Goal: Check status

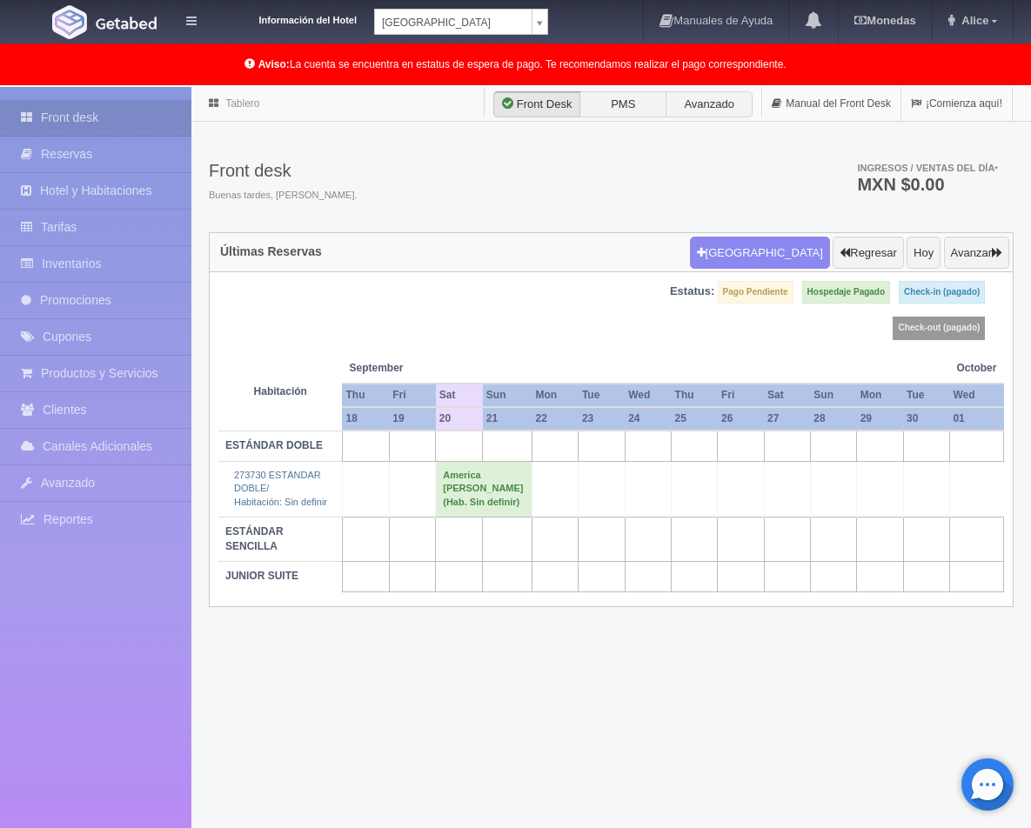
click at [558, 203] on div "Front desk Buenas tardes, Alice. Ingresos / Ventas del día * MXN $0.00" at bounding box center [611, 185] width 804 height 93
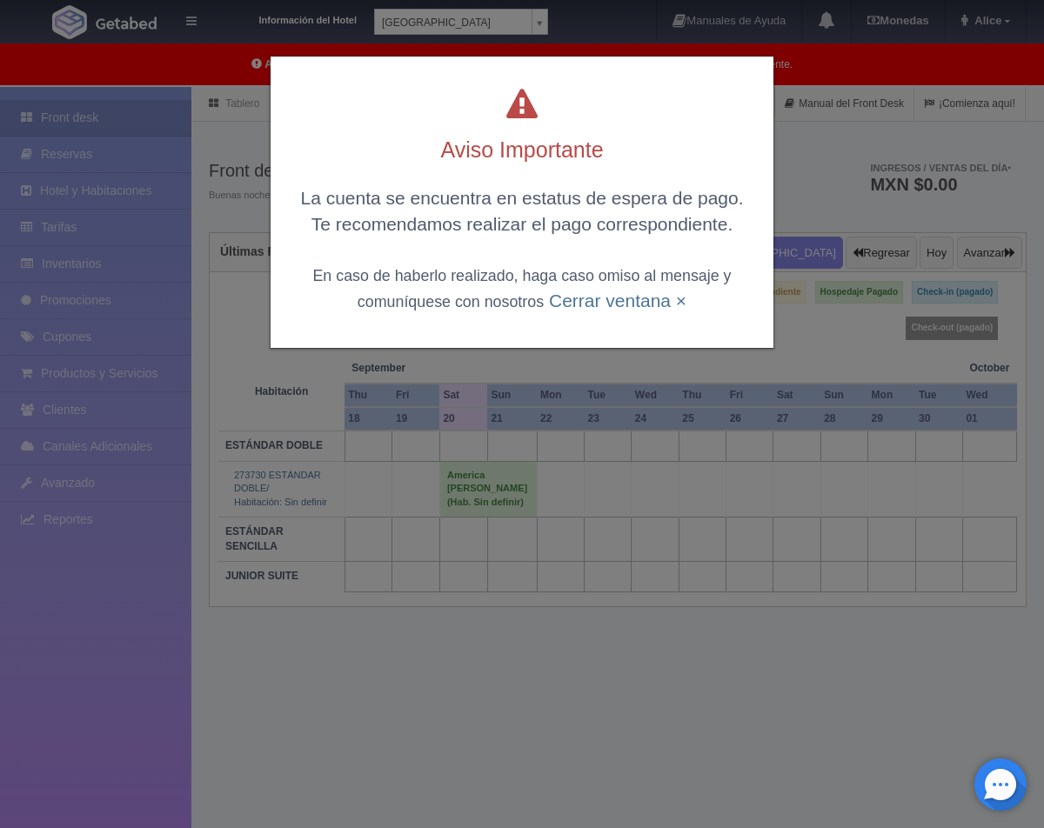
click at [640, 314] on div "Aviso Importante La cuenta se encuentra en estatus de espera de pago. Te recome…" at bounding box center [521, 202] width 503 height 291
click at [639, 311] on div "La cuenta se encuentra en estatus de espera de pago. Te recomendamos realizar e…" at bounding box center [522, 249] width 468 height 128
click at [620, 298] on link "Cerrar ventana ×" at bounding box center [617, 300] width 137 height 20
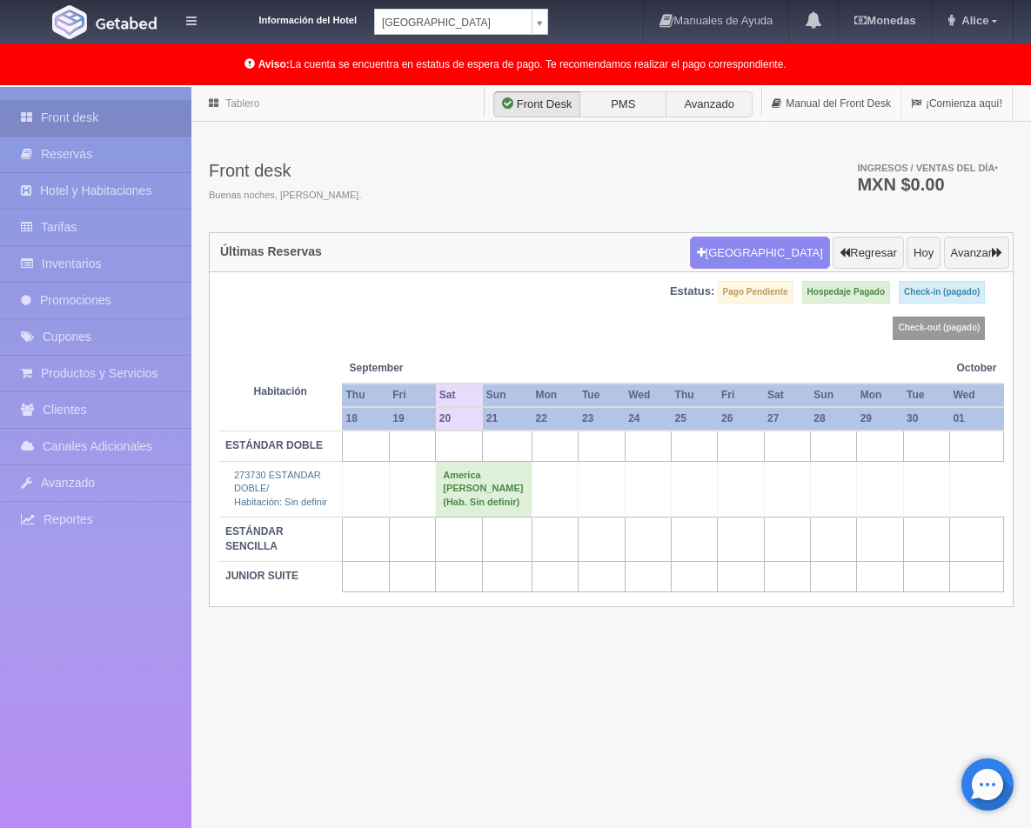
click at [486, 470] on td "America [PERSON_NAME] (Hab. Sin definir)" at bounding box center [484, 489] width 97 height 56
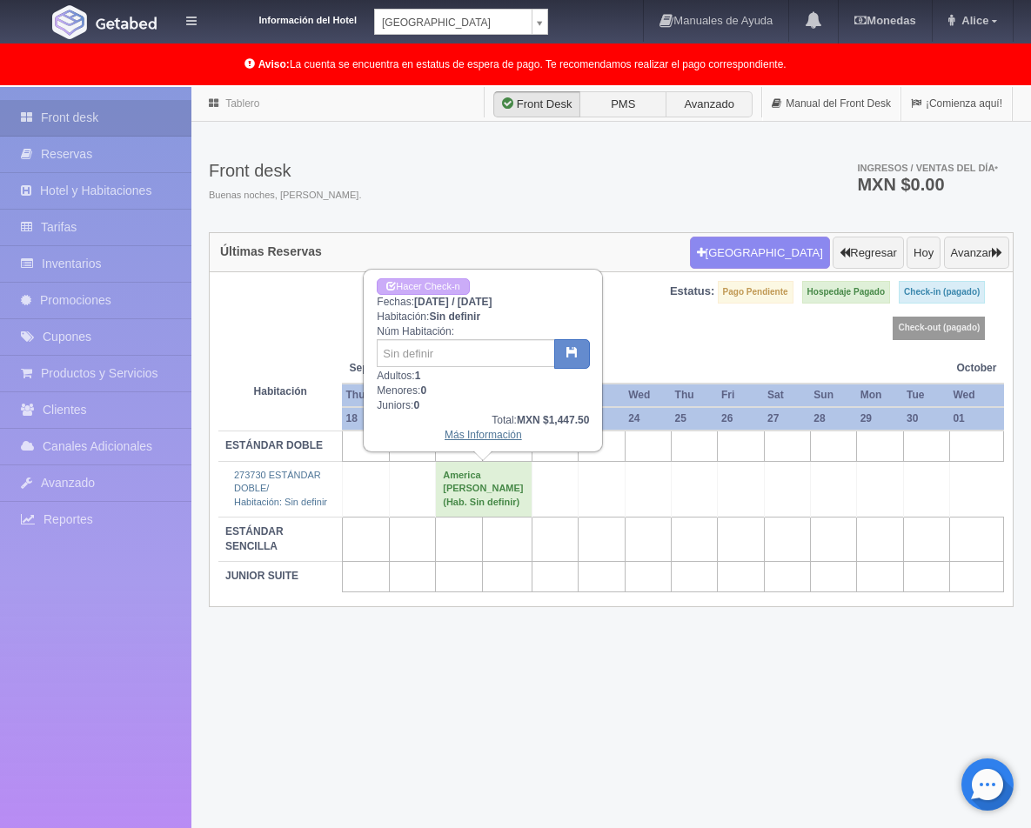
click at [498, 432] on link "Más Información" at bounding box center [482, 435] width 77 height 12
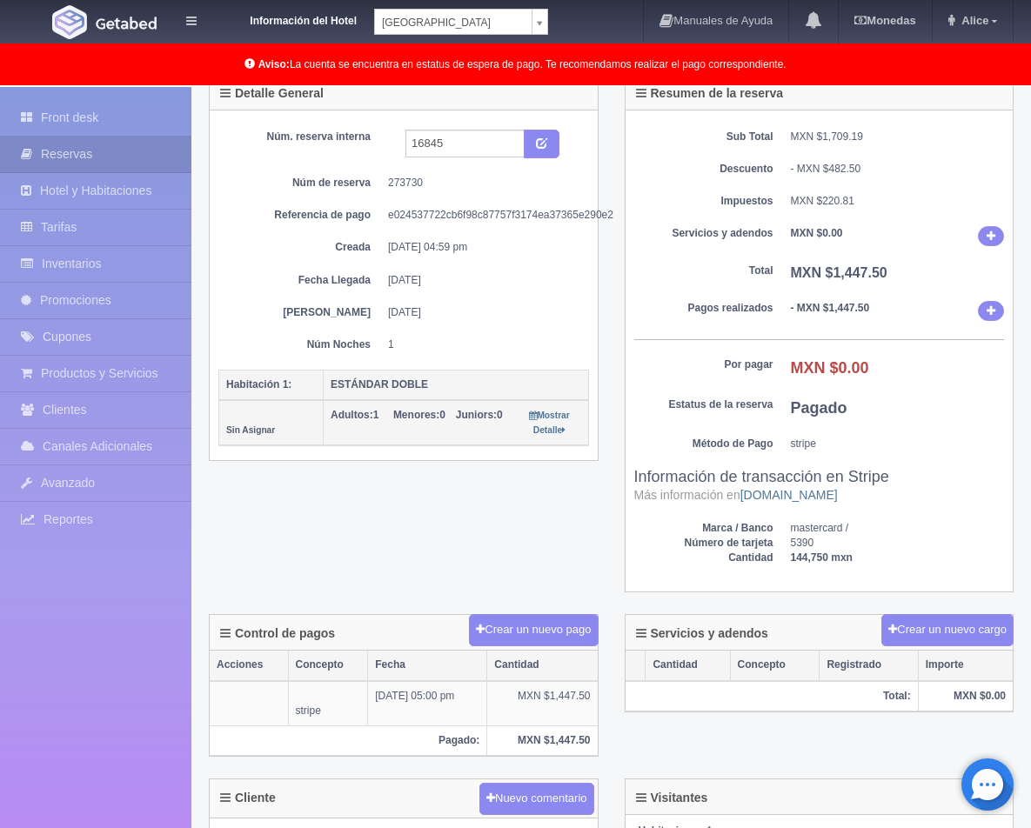
scroll to position [87, 0]
